Goal: Transaction & Acquisition: Purchase product/service

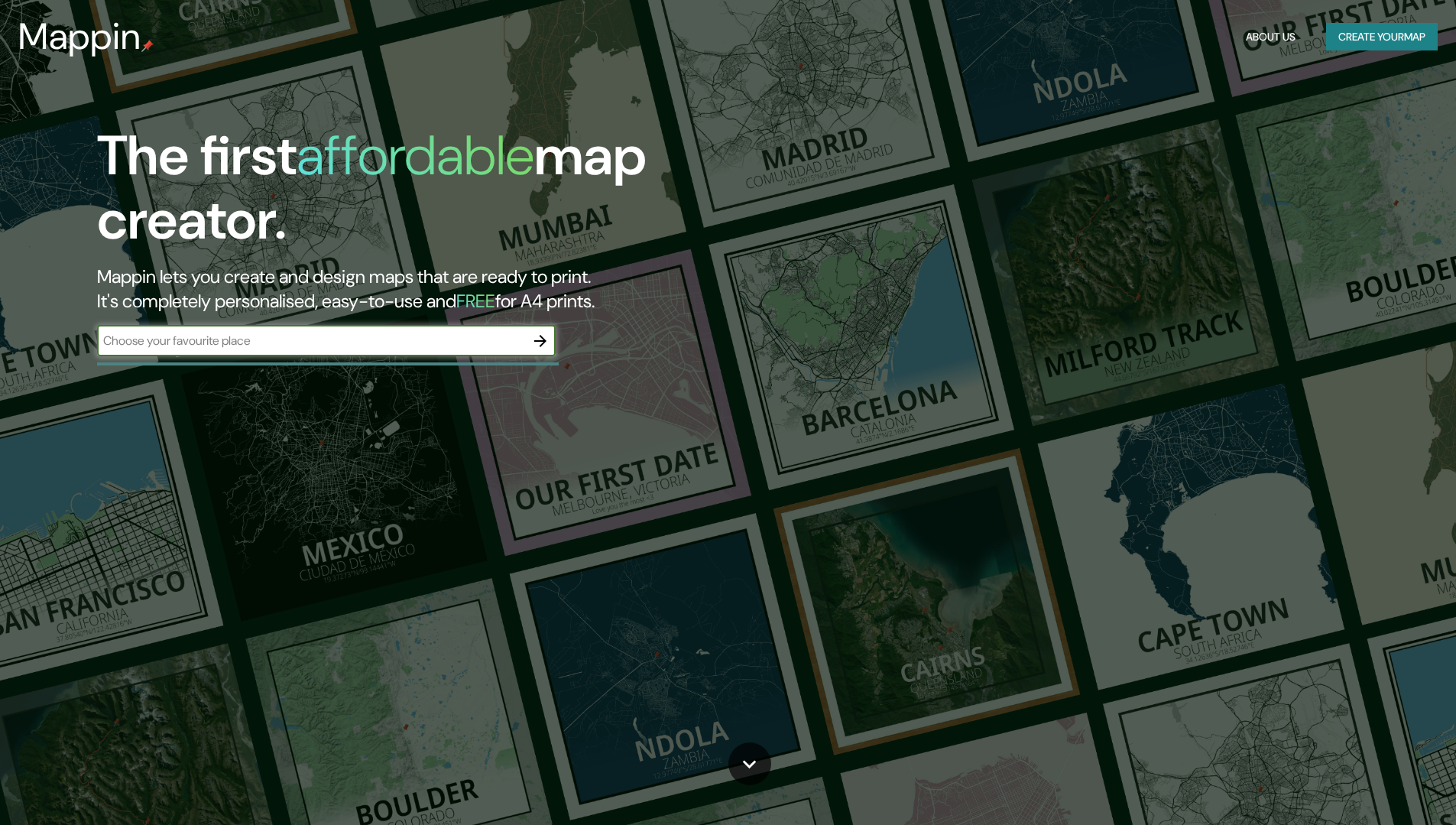
click at [468, 344] on input "text" at bounding box center [311, 340] width 428 height 18
type input "cuenca ecuador"
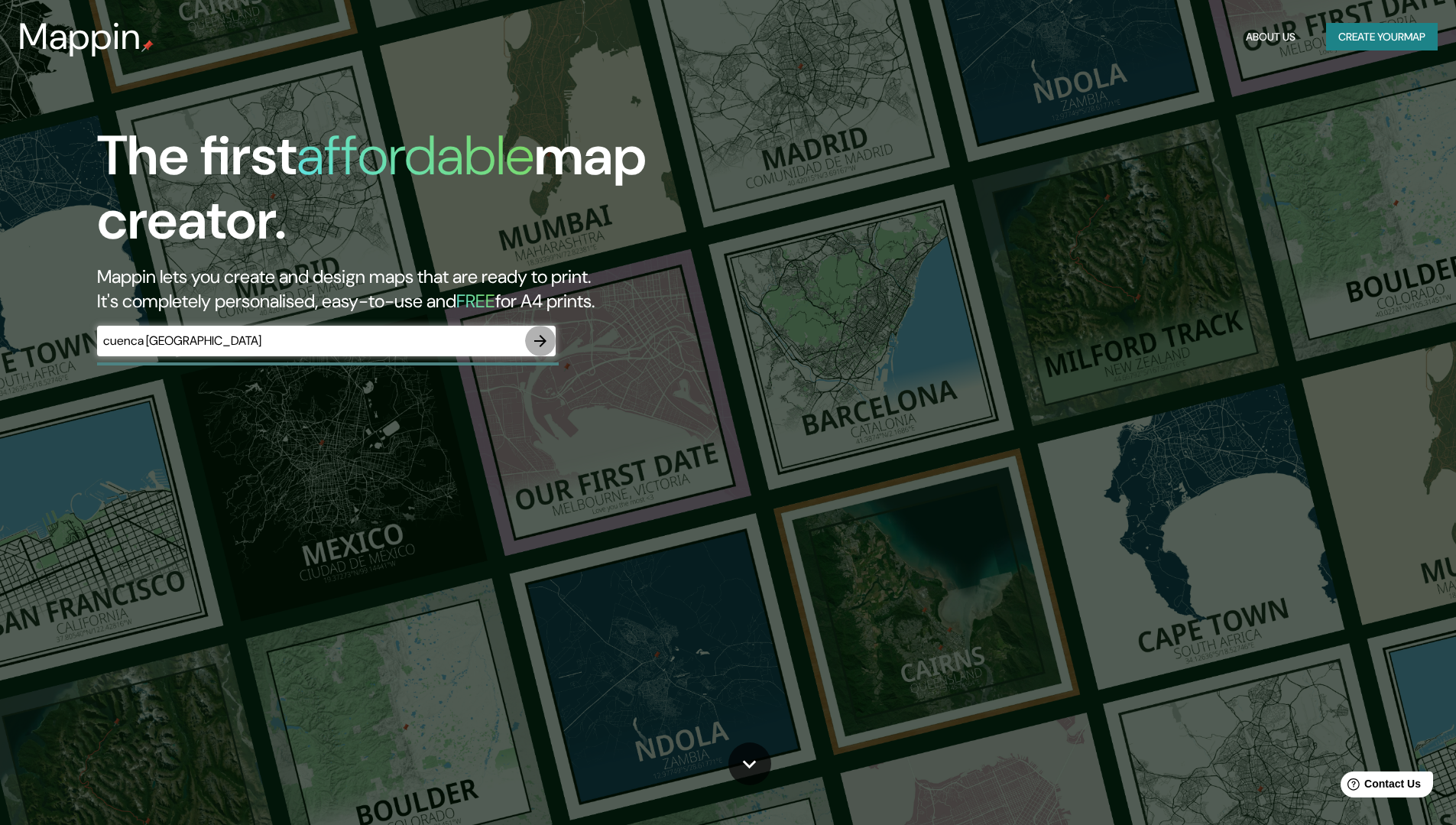
click at [547, 344] on icon "button" at bounding box center [540, 340] width 18 height 18
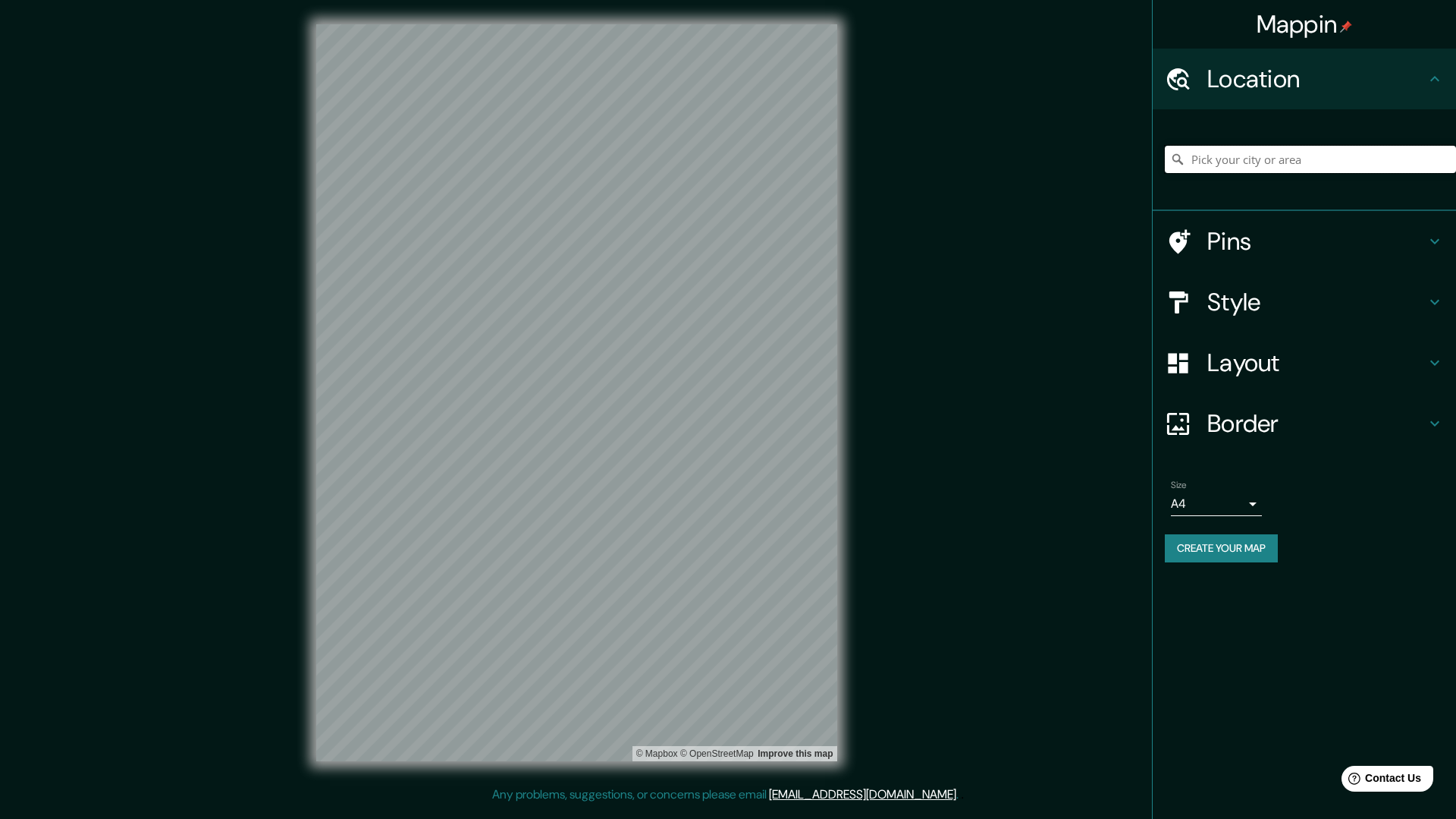
drag, startPoint x: 1380, startPoint y: 162, endPoint x: 1358, endPoint y: 214, distance: 56.5
click at [1380, 168] on input "Pick your city or area" at bounding box center [1310, 159] width 292 height 27
drag, startPoint x: 1414, startPoint y: 153, endPoint x: 1040, endPoint y: 173, distance: 374.5
click at [1040, 173] on div "Mappin Location Ca' de Gos, Artogne, Brescia, Italia Ca' de Gos Artogne, Bresci…" at bounding box center [728, 405] width 1456 height 810
click at [1371, 171] on input "[GEOGRAPHIC_DATA], [GEOGRAPHIC_DATA], [GEOGRAPHIC_DATA]" at bounding box center [1310, 159] width 292 height 27
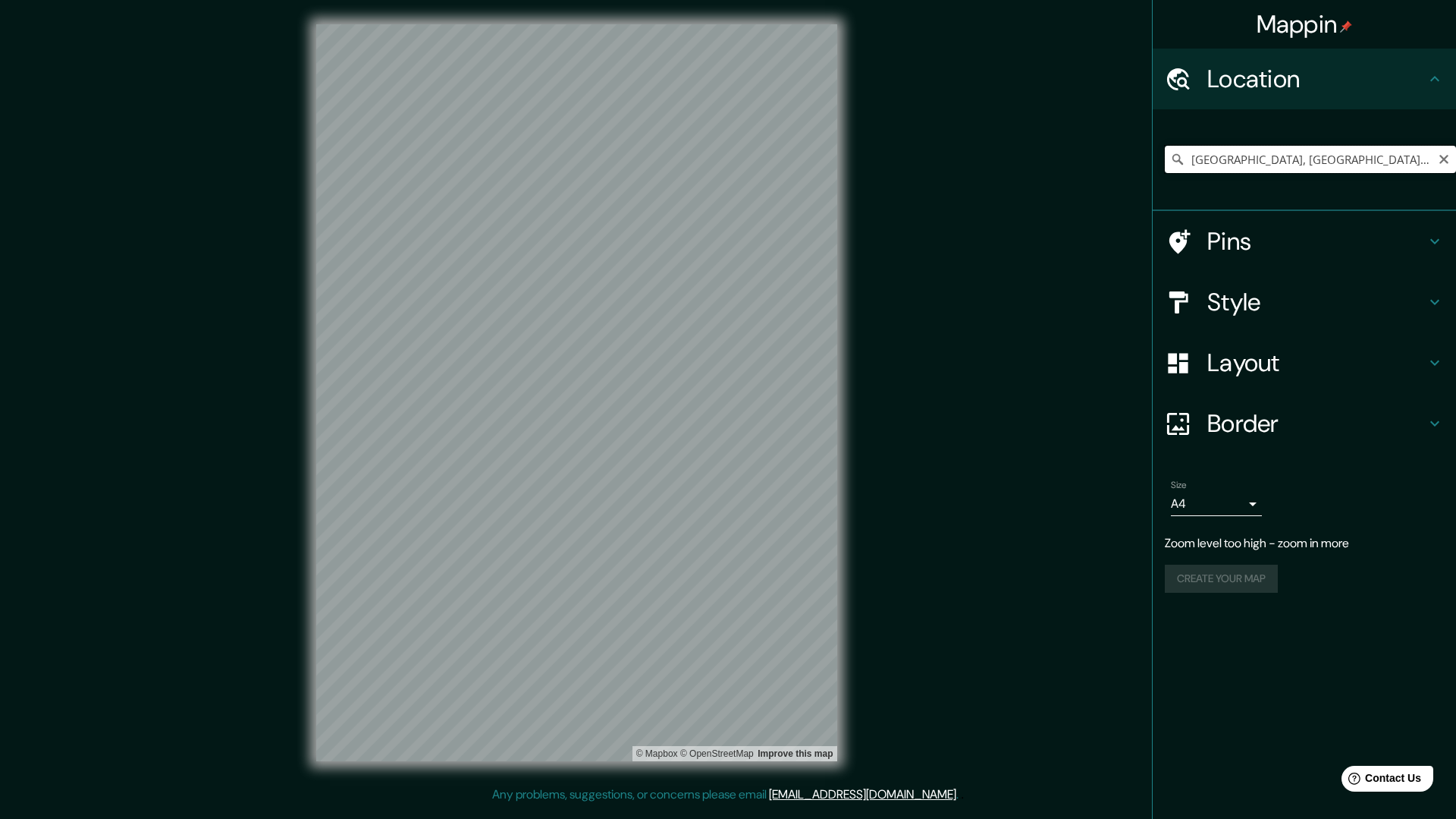
click at [1325, 156] on input "[GEOGRAPHIC_DATA], [GEOGRAPHIC_DATA], [GEOGRAPHIC_DATA]" at bounding box center [1310, 159] width 292 height 27
drag, startPoint x: 1358, startPoint y: 156, endPoint x: 1083, endPoint y: 151, distance: 275.0
click at [1083, 151] on div "Mappin Location [GEOGRAPHIC_DATA], [GEOGRAPHIC_DATA], [GEOGRAPHIC_DATA] Pins St…" at bounding box center [728, 405] width 1456 height 810
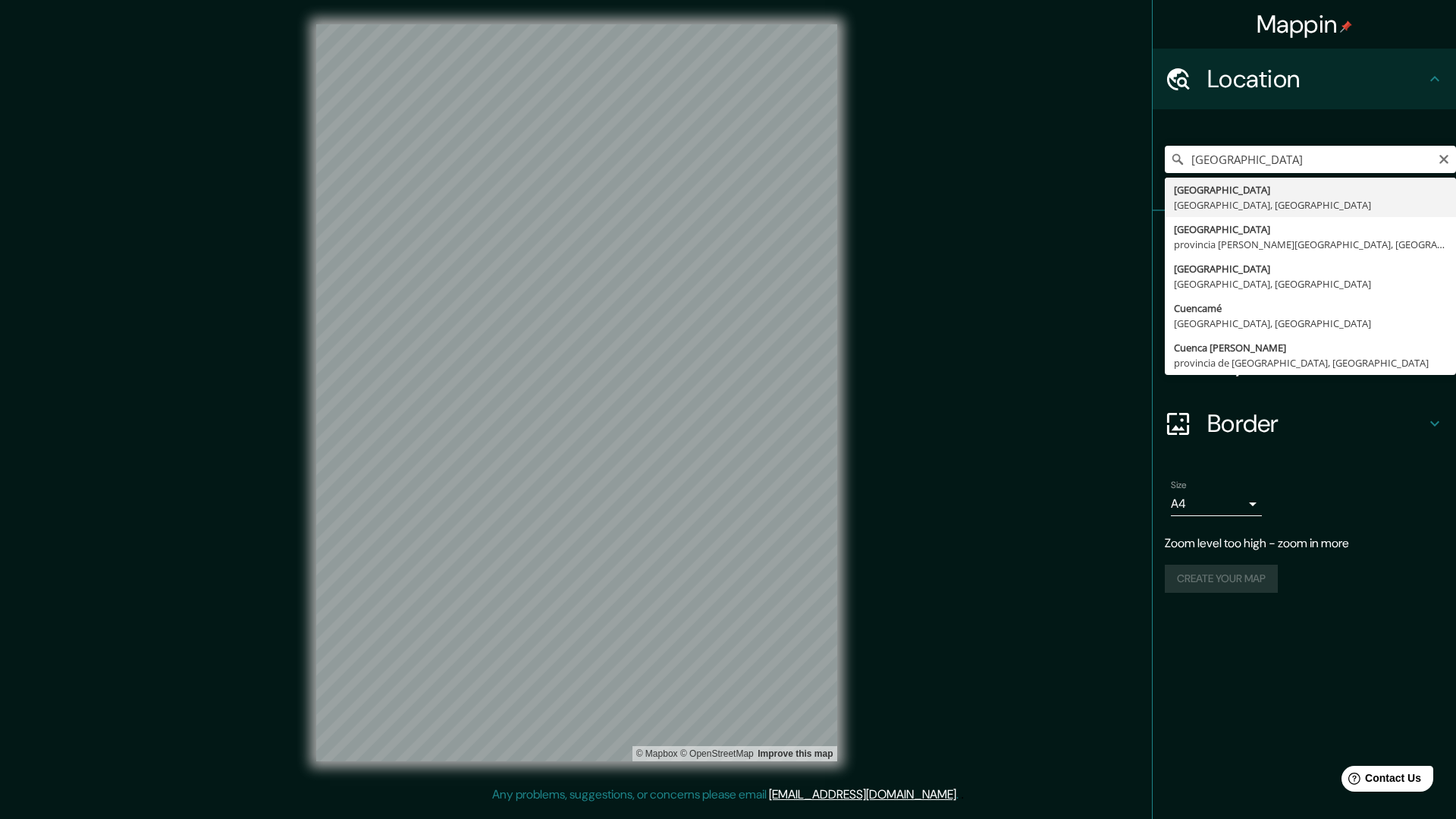
type input "[GEOGRAPHIC_DATA], [GEOGRAPHIC_DATA], [GEOGRAPHIC_DATA]"
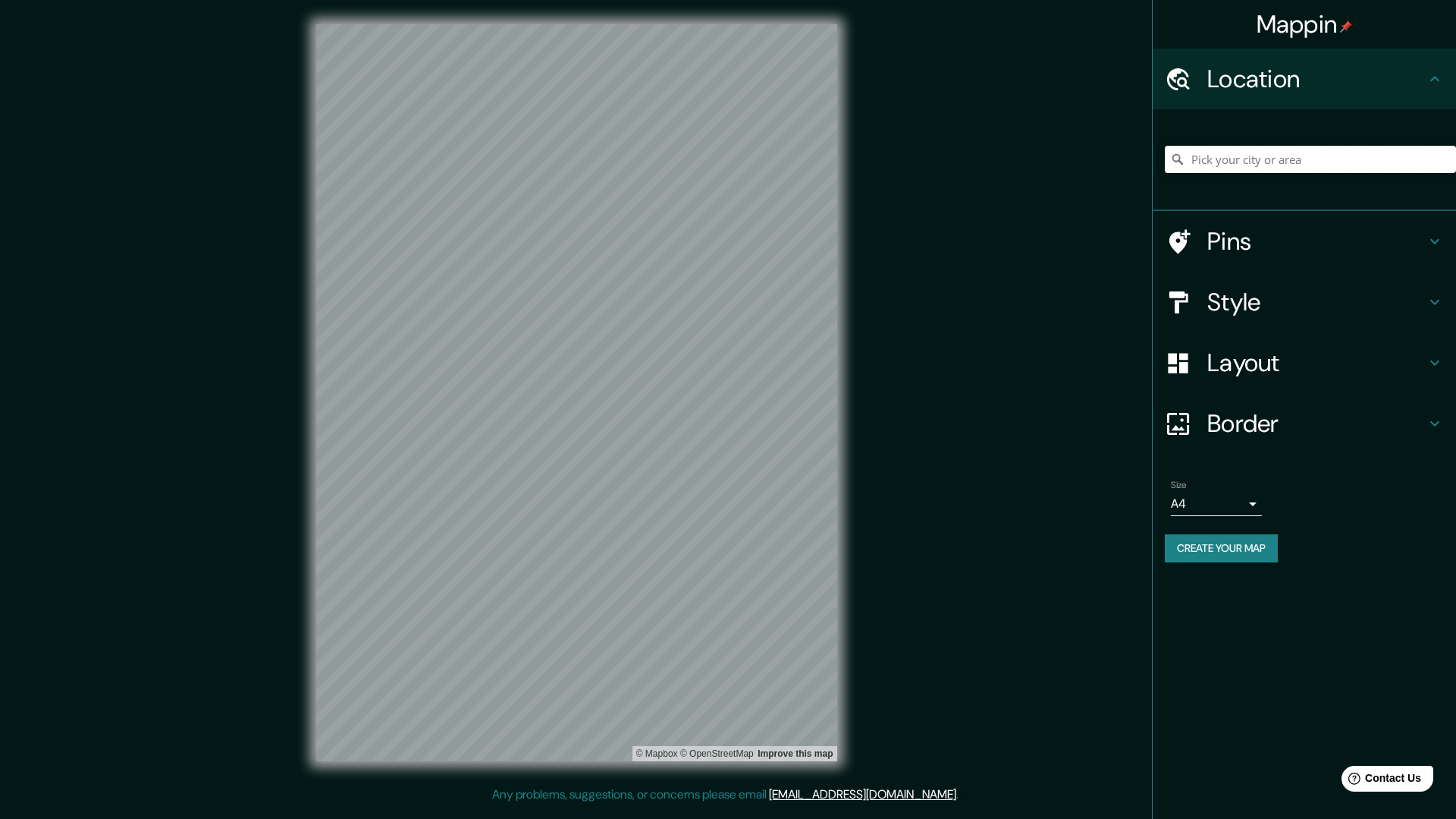
click at [1426, 164] on input "Pick your city or area" at bounding box center [1310, 159] width 292 height 27
click at [1295, 172] on input "[GEOGRAPHIC_DATA], [GEOGRAPHIC_DATA], [GEOGRAPHIC_DATA]" at bounding box center [1310, 159] width 292 height 27
click at [1229, 157] on input "[GEOGRAPHIC_DATA], [GEOGRAPHIC_DATA], [GEOGRAPHIC_DATA]" at bounding box center [1310, 159] width 292 height 27
drag, startPoint x: 1059, startPoint y: 193, endPoint x: 906, endPoint y: 230, distance: 157.4
click at [1052, 196] on div "Mappin Location [GEOGRAPHIC_DATA], [GEOGRAPHIC_DATA], [GEOGRAPHIC_DATA] Pins St…" at bounding box center [728, 405] width 1456 height 810
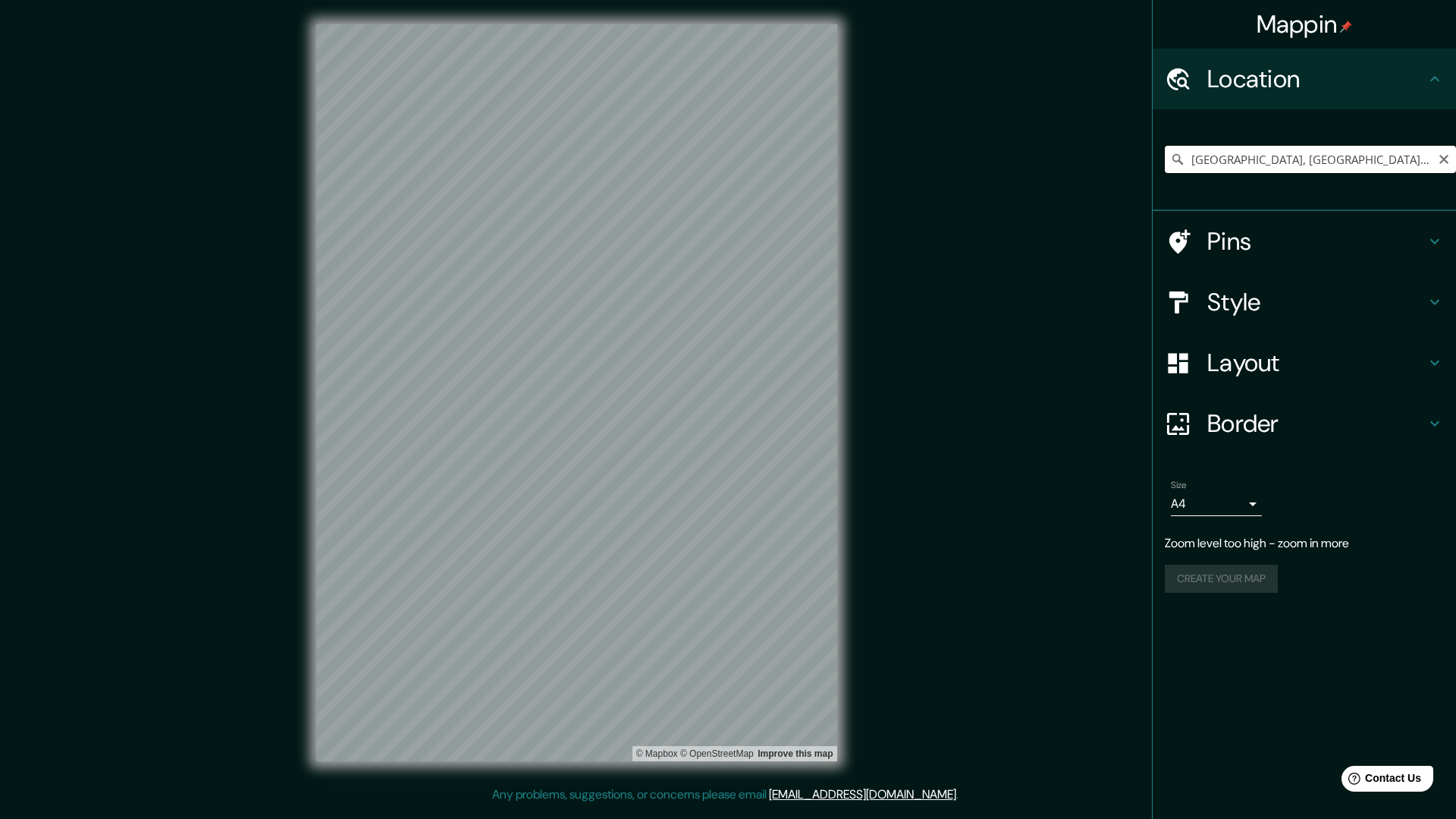
click at [1322, 162] on input "[GEOGRAPHIC_DATA], [GEOGRAPHIC_DATA], [GEOGRAPHIC_DATA]" at bounding box center [1310, 159] width 292 height 27
drag, startPoint x: 1272, startPoint y: 161, endPoint x: 1180, endPoint y: 145, distance: 93.4
click at [1177, 145] on div "[GEOGRAPHIC_DATA], [GEOGRAPHIC_DATA], [GEOGRAPHIC_DATA]" at bounding box center [1310, 159] width 292 height 76
type input "[GEOGRAPHIC_DATA]"
